Goal: Task Accomplishment & Management: Use online tool/utility

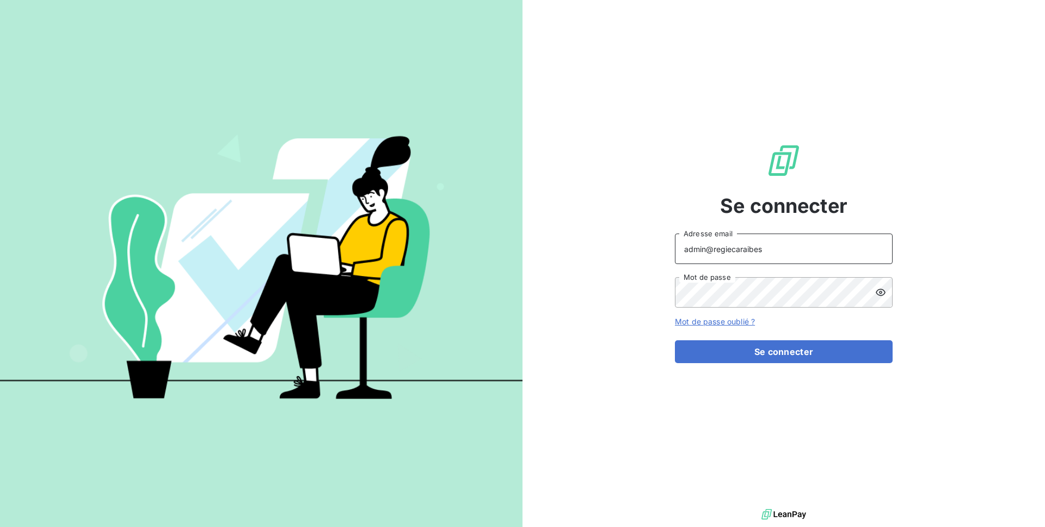
drag, startPoint x: 777, startPoint y: 250, endPoint x: 728, endPoint y: 249, distance: 49.0
click at [728, 249] on input "admin@regiecaraibes" at bounding box center [784, 248] width 218 height 30
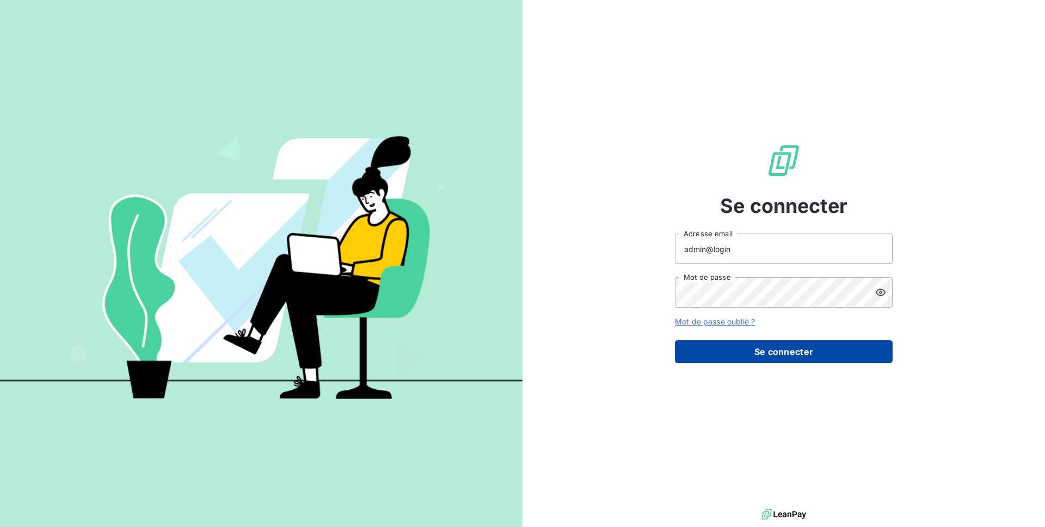
type input "admin@login"
click at [780, 345] on button "Se connecter" at bounding box center [784, 351] width 218 height 23
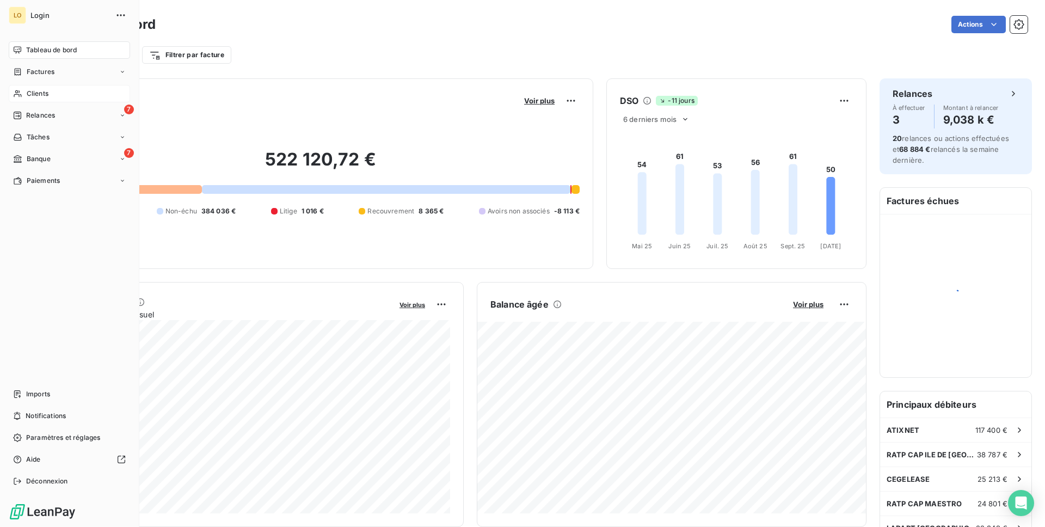
click at [48, 90] on span "Clients" at bounding box center [38, 94] width 22 height 10
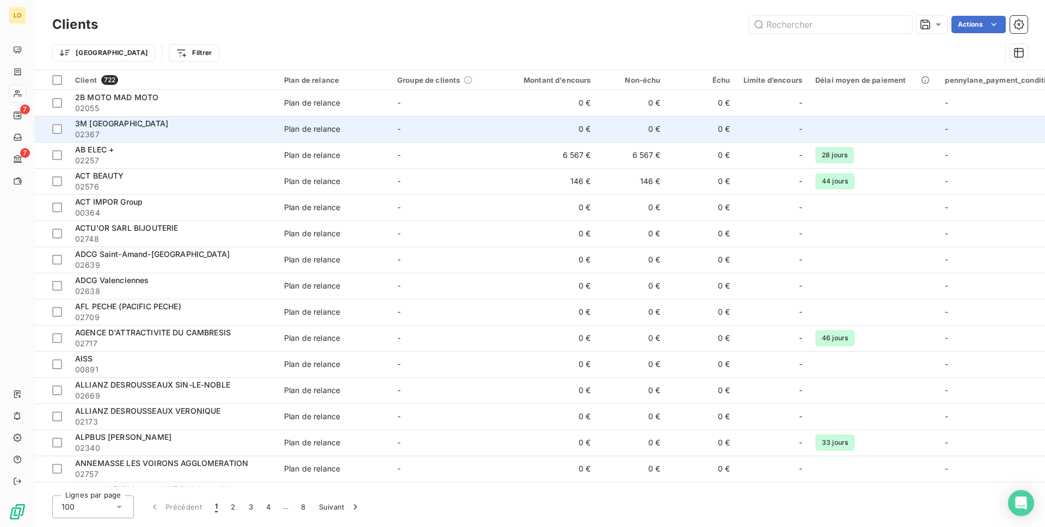
click at [163, 120] on div "3M [GEOGRAPHIC_DATA]" at bounding box center [173, 123] width 196 height 11
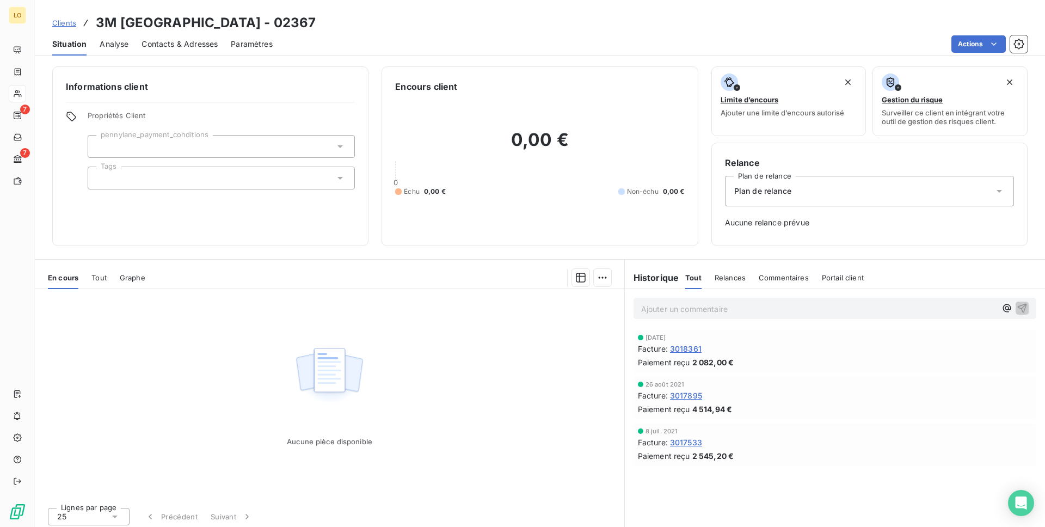
click at [63, 24] on span "Clients" at bounding box center [64, 23] width 24 height 9
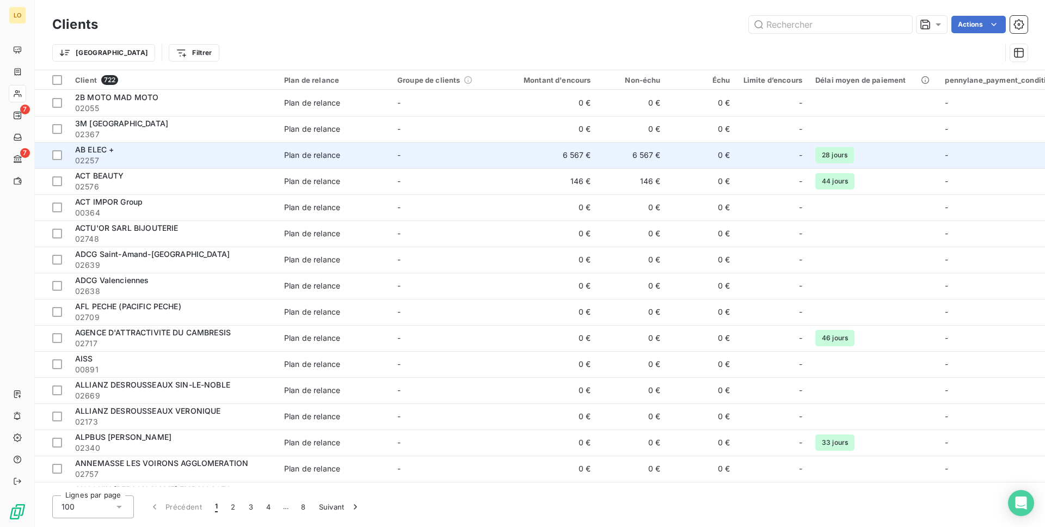
click at [174, 153] on div "AB ELEC +" at bounding box center [173, 149] width 196 height 11
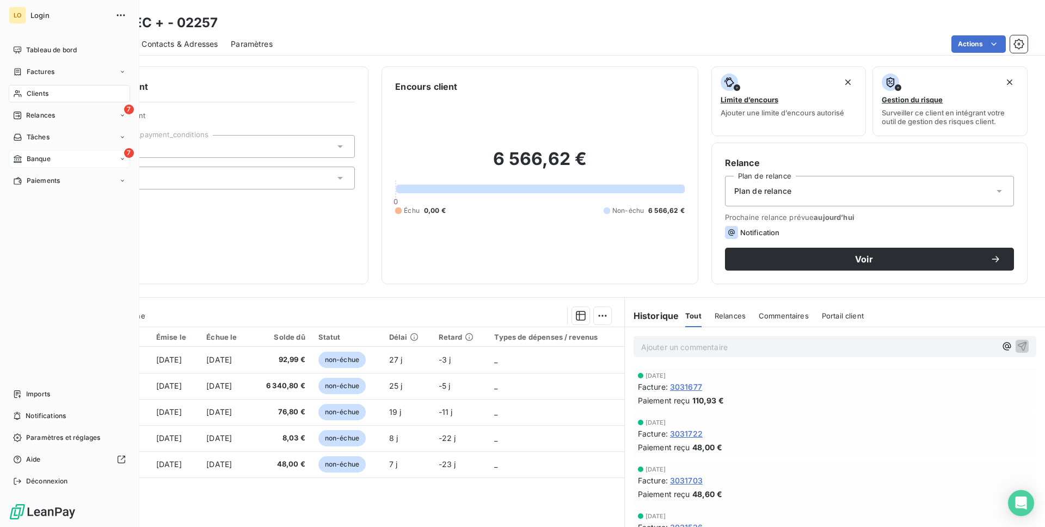
click at [22, 155] on div "Banque" at bounding box center [32, 159] width 38 height 10
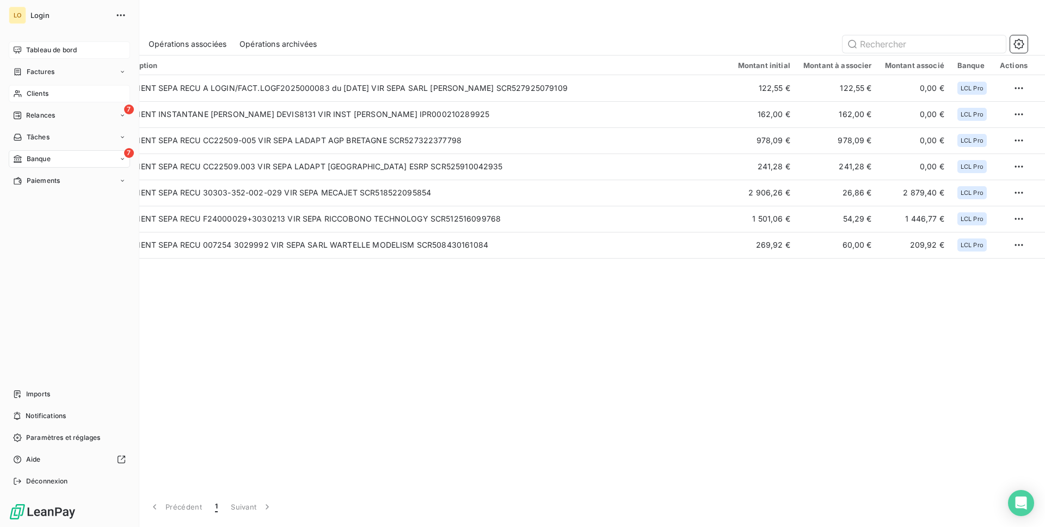
click at [48, 44] on div "Tableau de bord" at bounding box center [69, 49] width 121 height 17
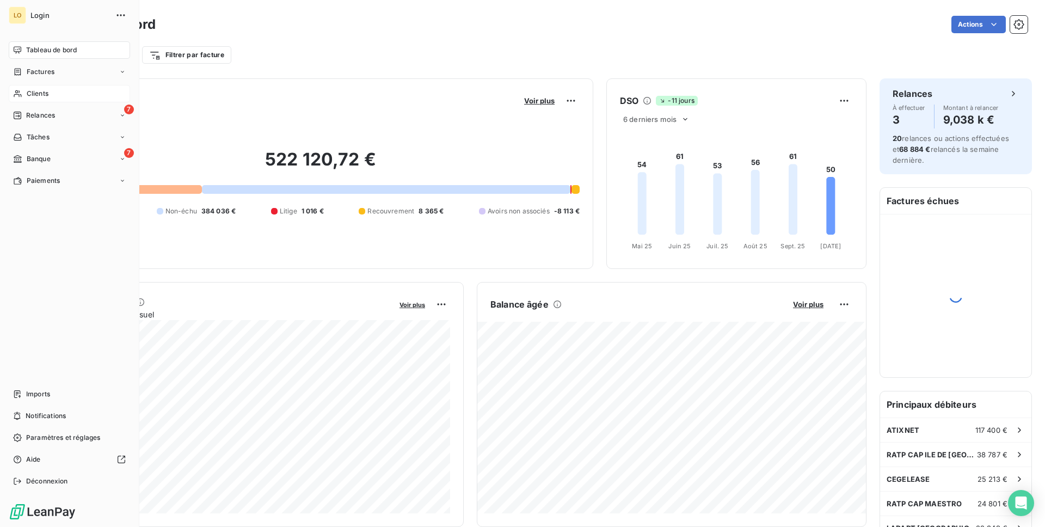
click at [63, 95] on div "Clients" at bounding box center [69, 93] width 121 height 17
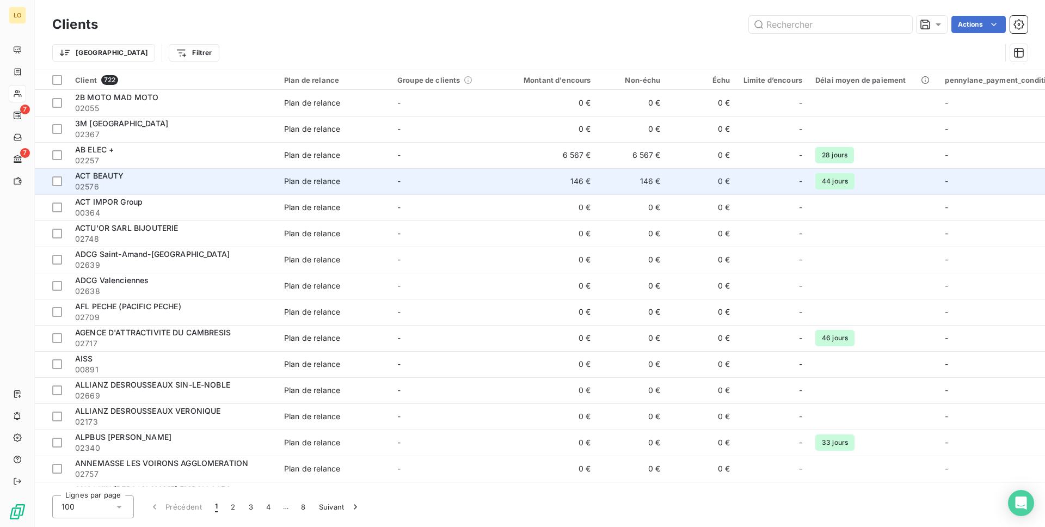
click at [186, 180] on div "ACT BEAUTY" at bounding box center [173, 175] width 196 height 11
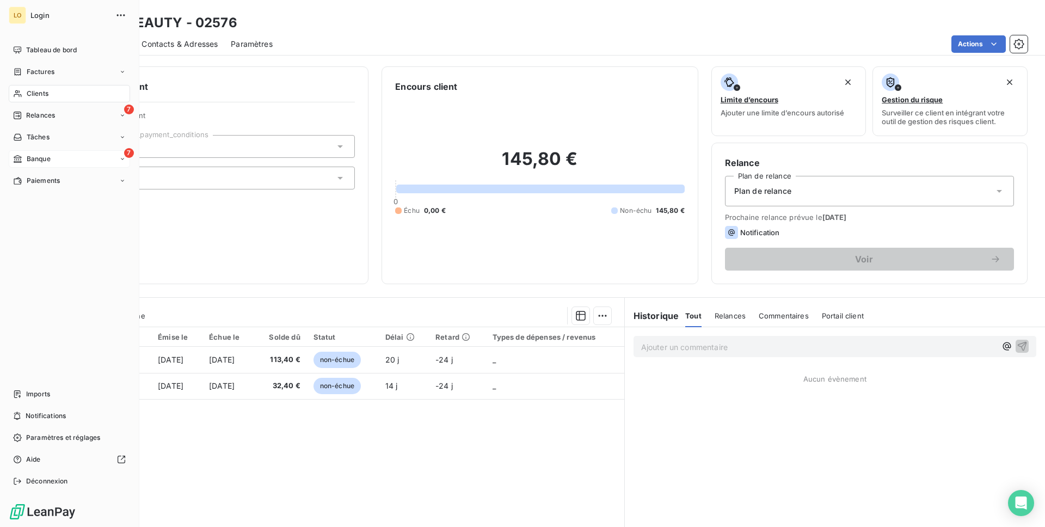
click at [34, 161] on span "Banque" at bounding box center [39, 159] width 24 height 10
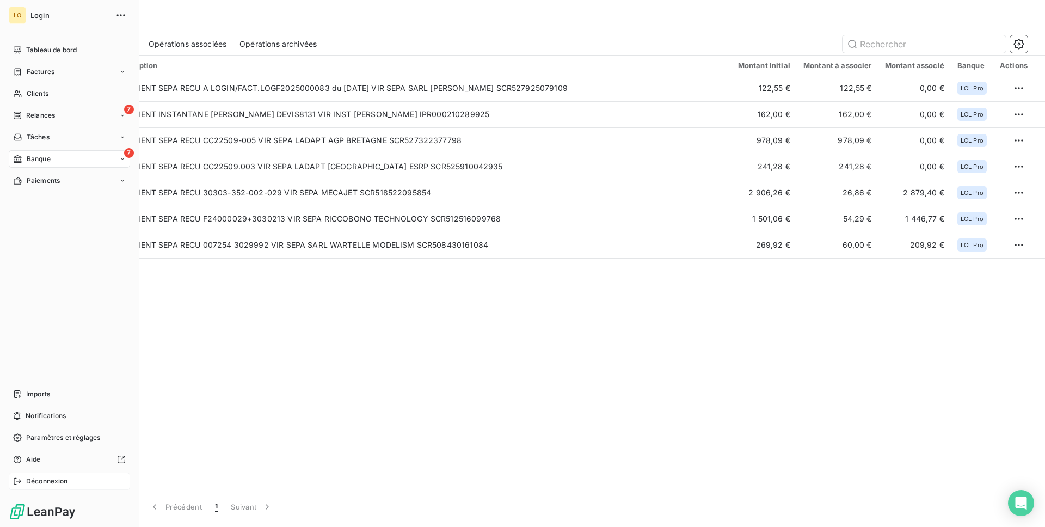
click at [71, 481] on div "Déconnexion" at bounding box center [69, 480] width 121 height 17
